Goal: Find specific page/section: Find specific page/section

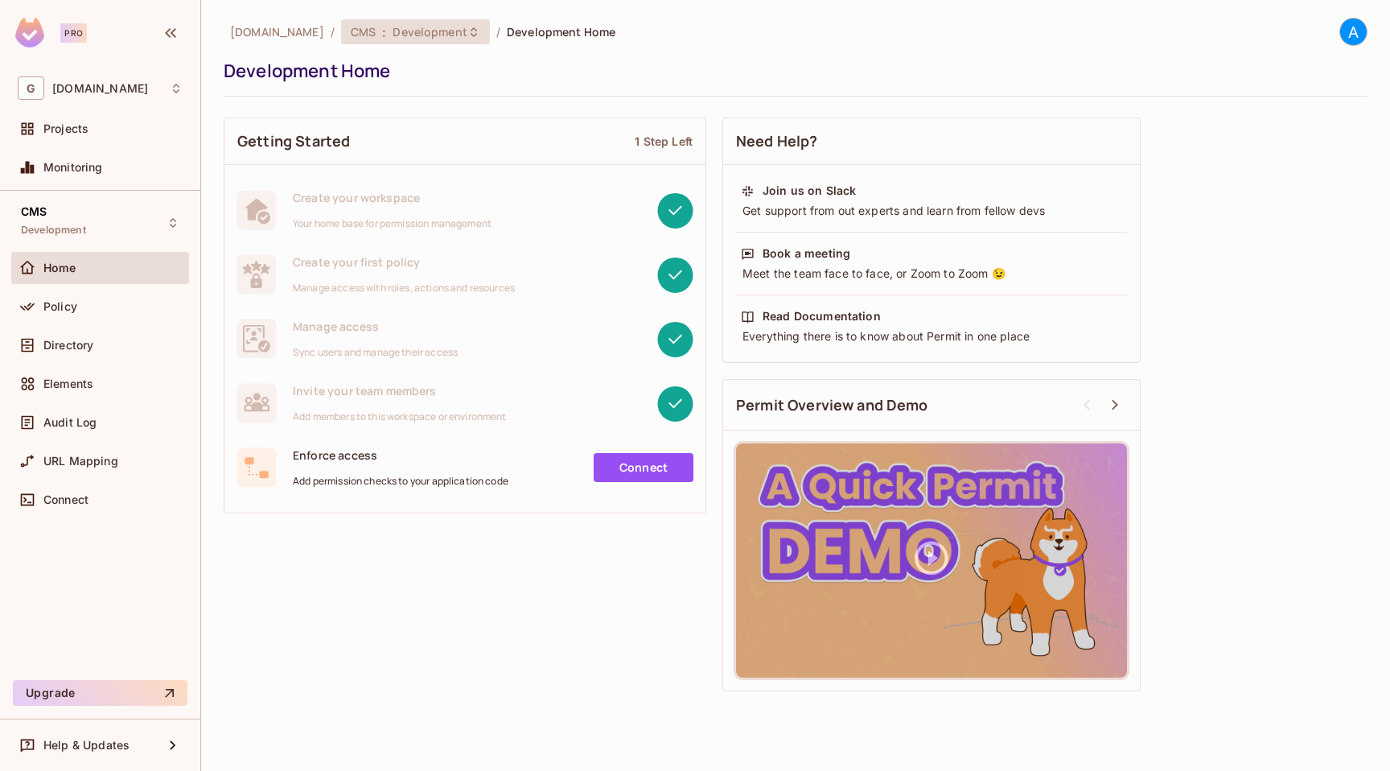
click at [467, 30] on icon at bounding box center [473, 32] width 13 height 13
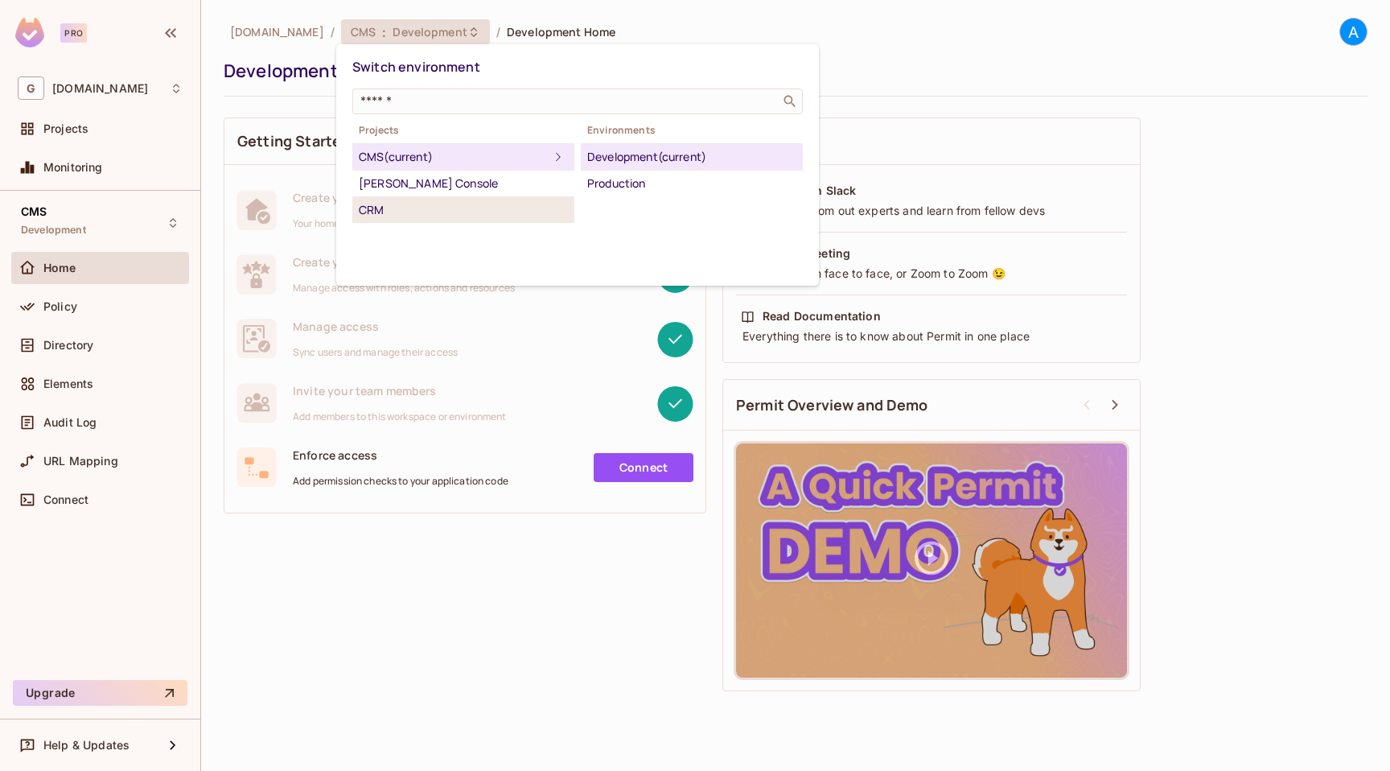
click at [410, 204] on div "CRM" at bounding box center [463, 209] width 209 height 19
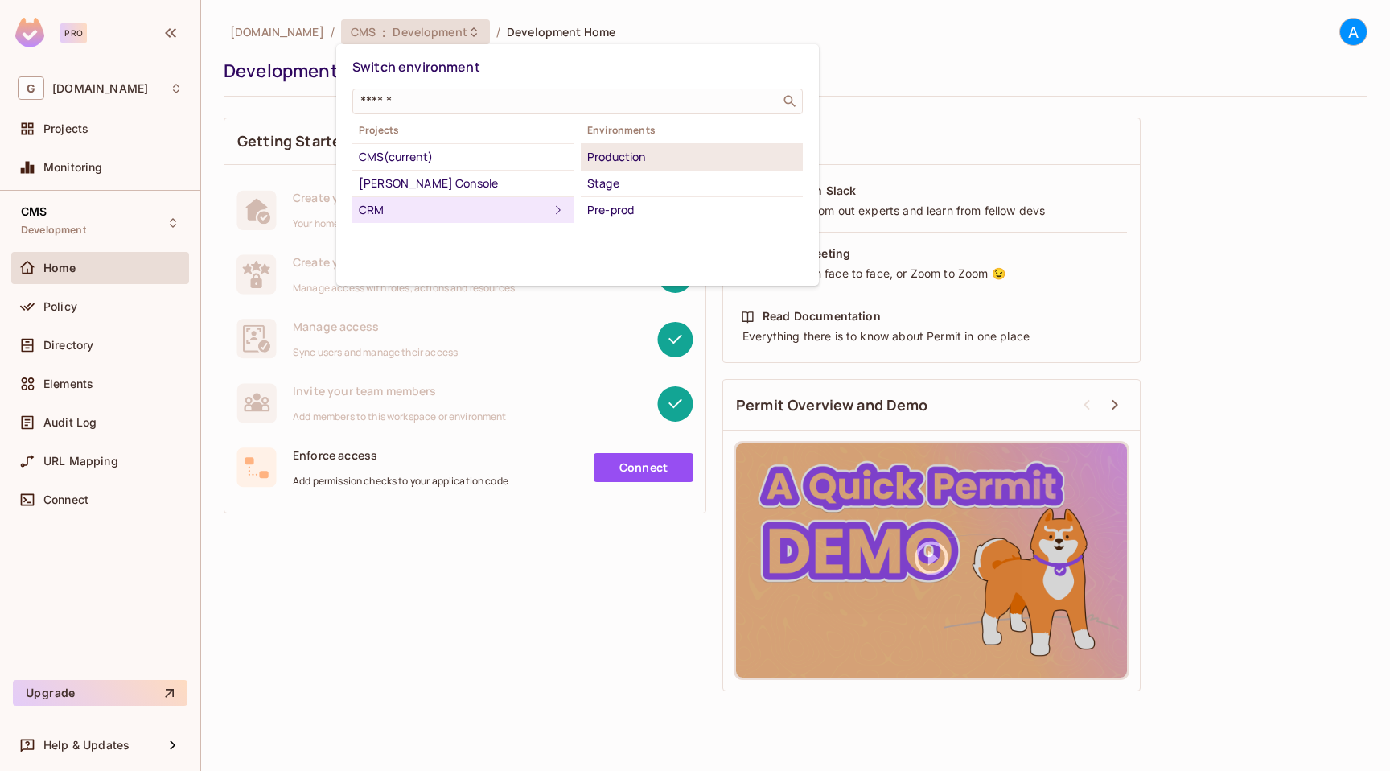
click at [665, 159] on div "Production" at bounding box center [691, 156] width 209 height 19
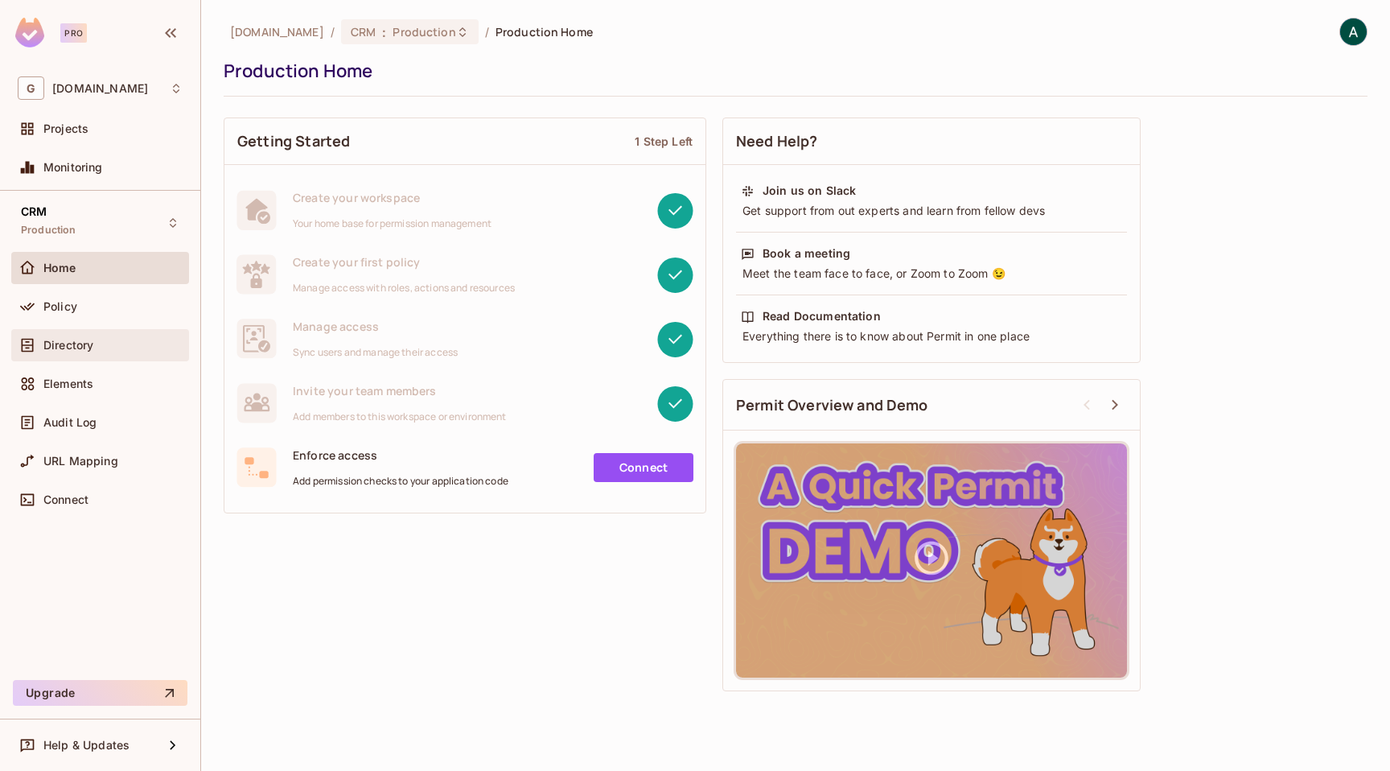
click at [94, 341] on div "Directory" at bounding box center [112, 345] width 139 height 13
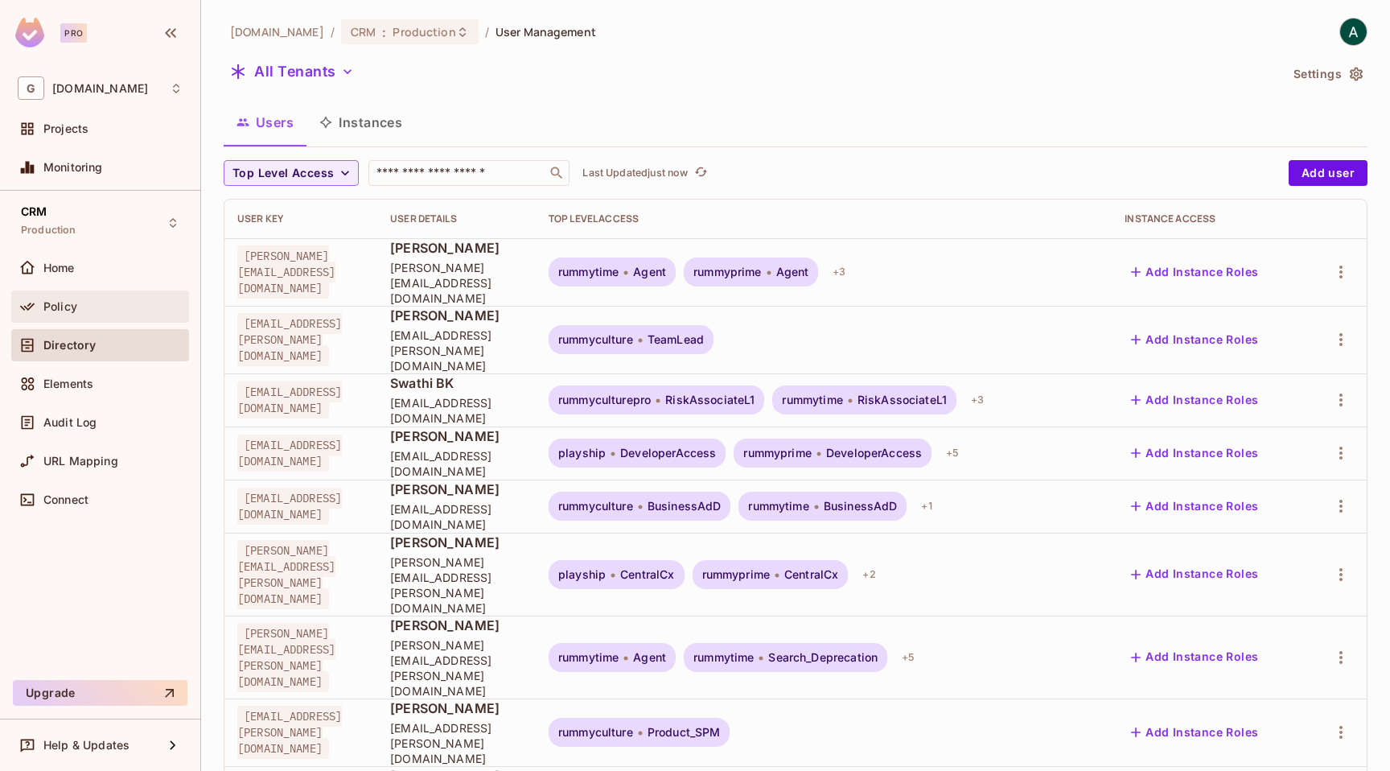
click at [56, 308] on span "Policy" at bounding box center [60, 306] width 34 height 13
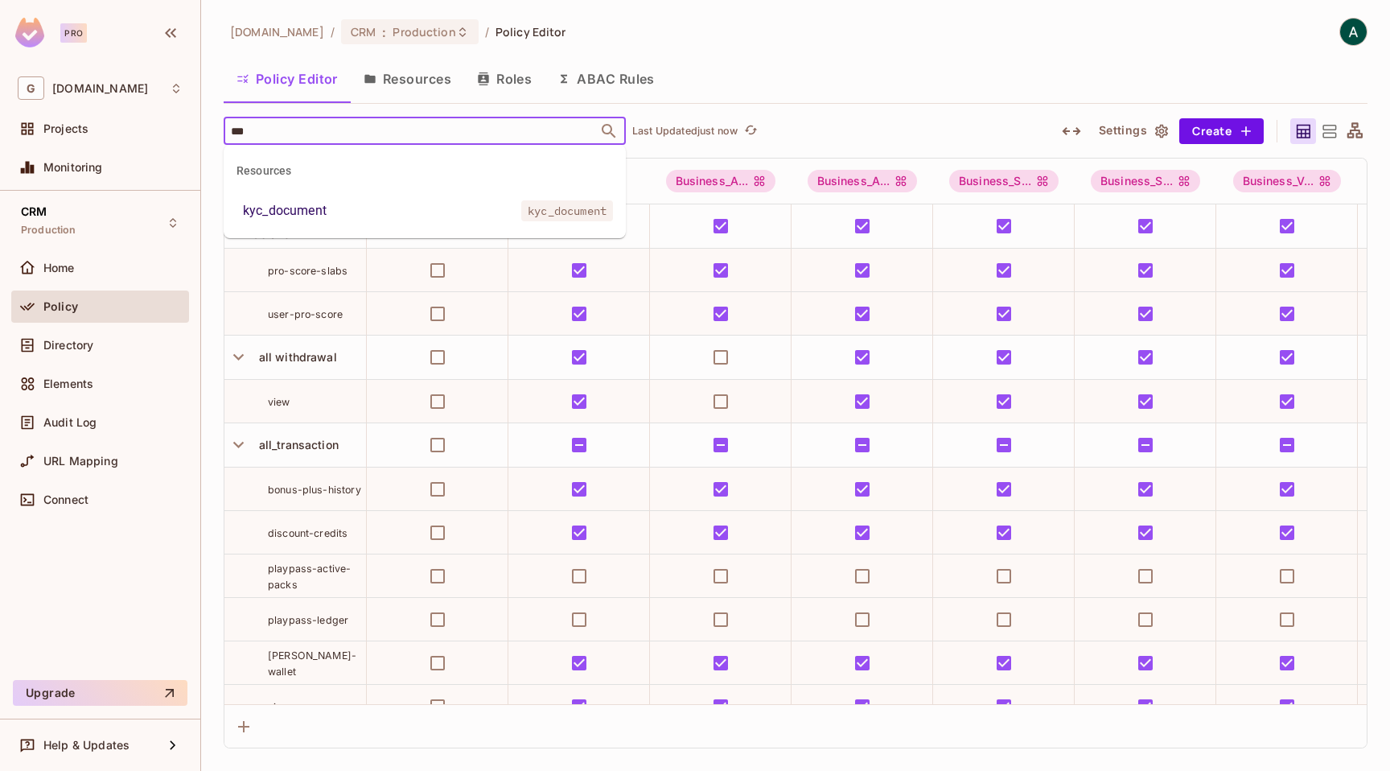
type input "***"
click at [315, 203] on div "kyc_document" at bounding box center [285, 210] width 84 height 19
